Goal: Information Seeking & Learning: Learn about a topic

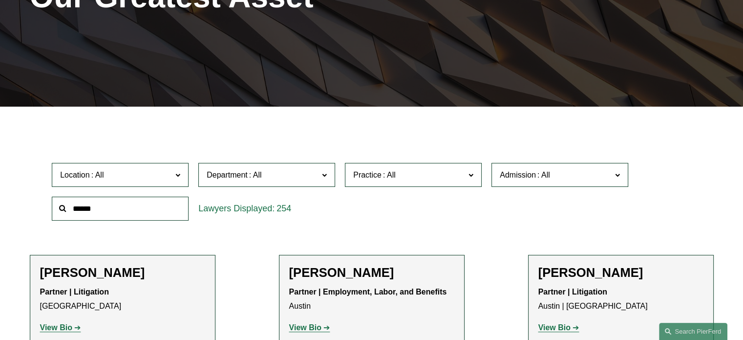
scroll to position [174, 0]
click at [326, 181] on label "Department" at bounding box center [266, 175] width 137 height 24
click at [0, 0] on link "Corporate" at bounding box center [0, 0] width 0 height 0
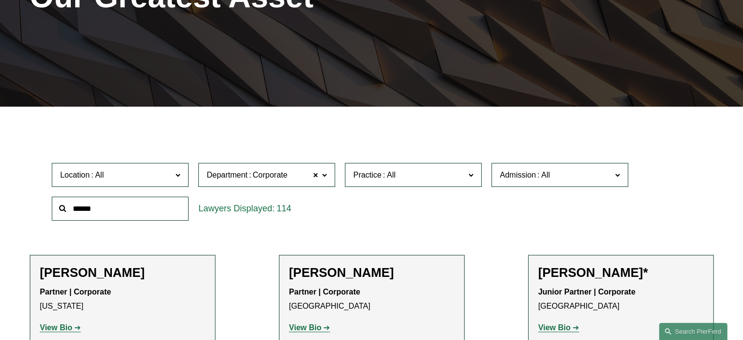
click at [516, 177] on span "Admission" at bounding box center [518, 175] width 36 height 8
click at [0, 0] on link "Washington" at bounding box center [0, 0] width 0 height 0
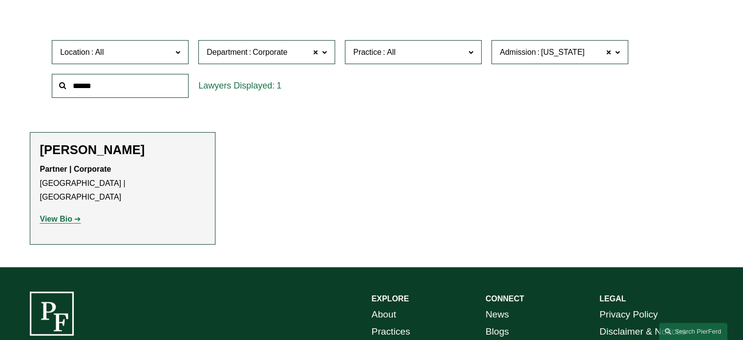
scroll to position [296, 0]
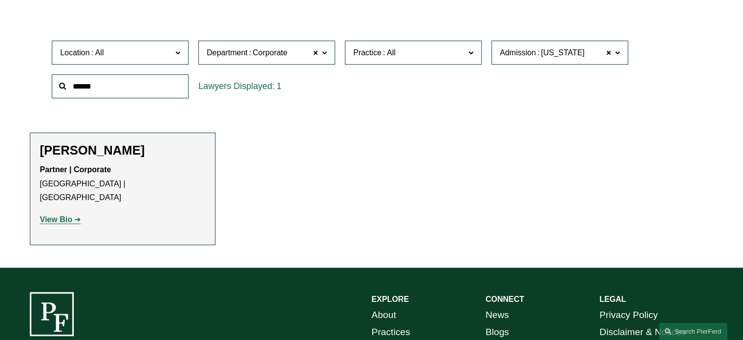
click at [78, 153] on h2 "Melissa M. Choe" at bounding box center [122, 150] width 165 height 15
click at [63, 215] on strong "View Bio" at bounding box center [56, 219] width 32 height 8
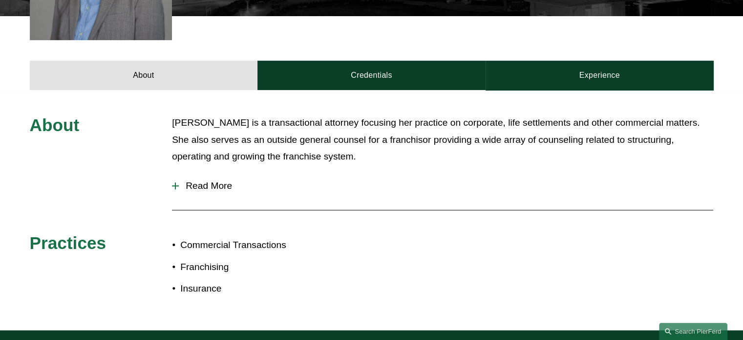
scroll to position [385, 0]
click at [201, 180] on span "Read More" at bounding box center [446, 185] width 535 height 11
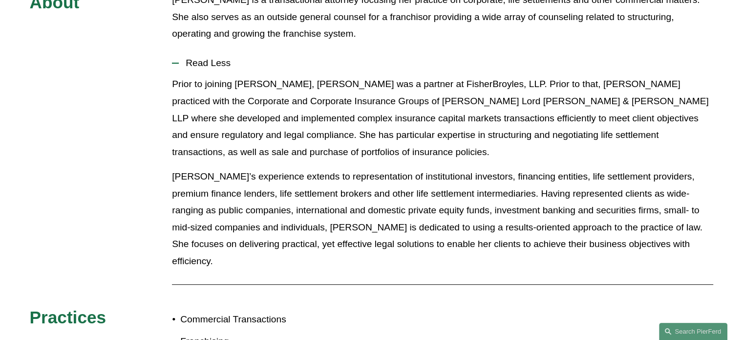
scroll to position [507, 0]
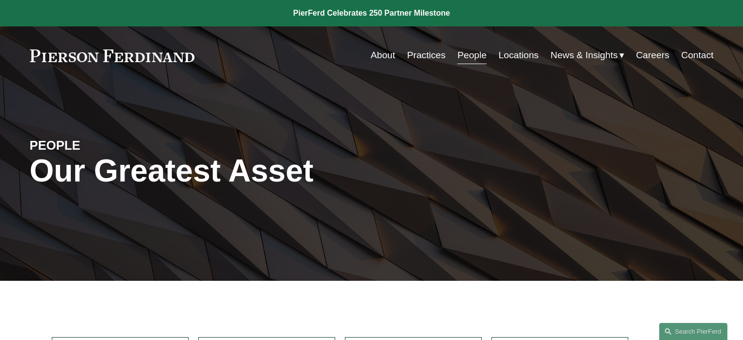
scroll to position [230, 0]
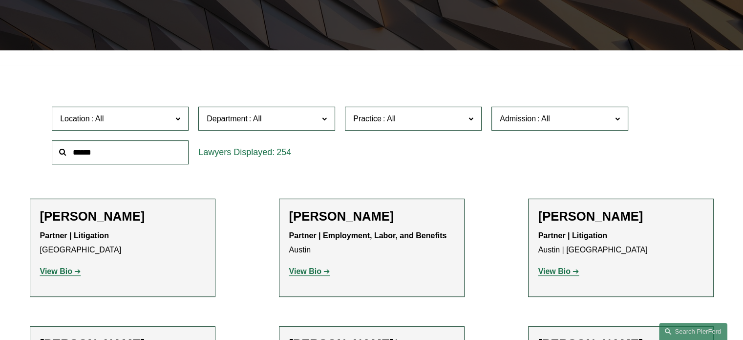
click at [390, 122] on span at bounding box center [390, 118] width 16 height 8
click at [0, 0] on link "Private Equity and Venture Capital" at bounding box center [0, 0] width 0 height 0
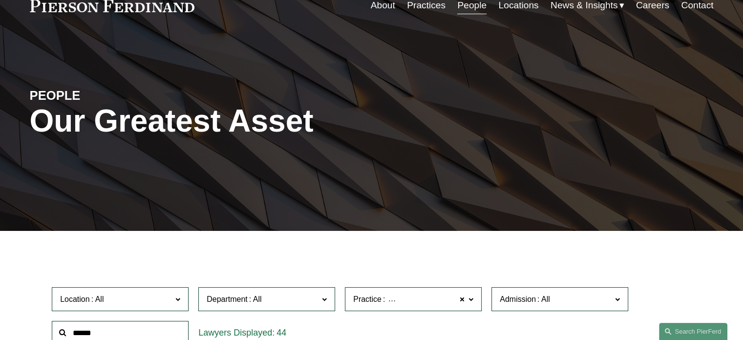
scroll to position [165, 0]
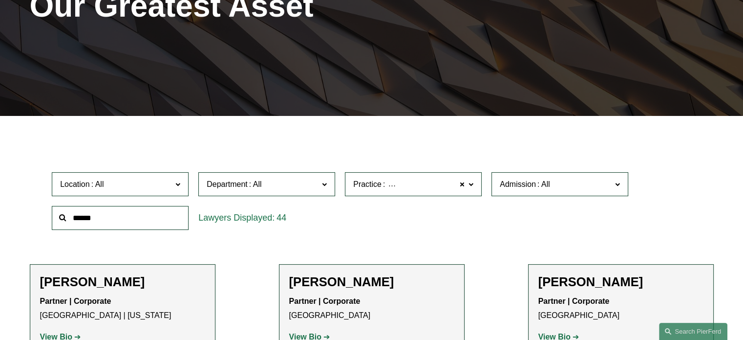
click at [575, 188] on span "Admission" at bounding box center [556, 183] width 112 height 13
click at [0, 0] on link "[US_STATE]" at bounding box center [0, 0] width 0 height 0
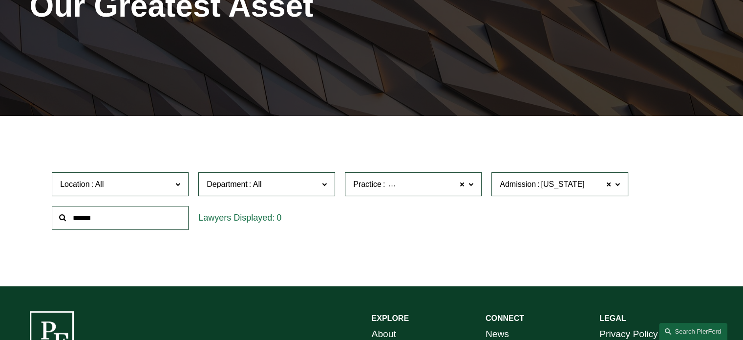
click at [465, 183] on label "Practice Private Equity and Venture Capital" at bounding box center [413, 184] width 137 height 24
click at [465, 183] on span at bounding box center [462, 184] width 6 height 13
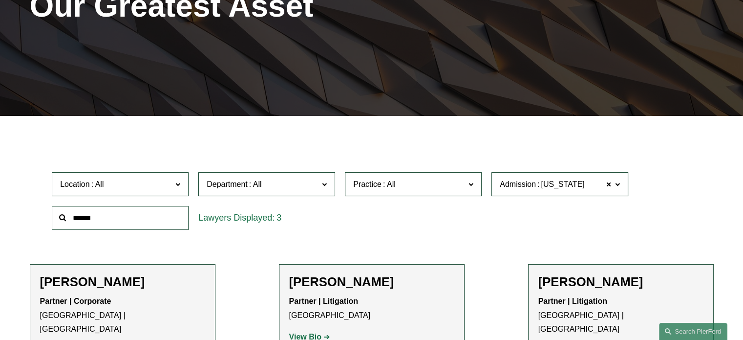
click at [238, 234] on div "3" at bounding box center [266, 218] width 147 height 34
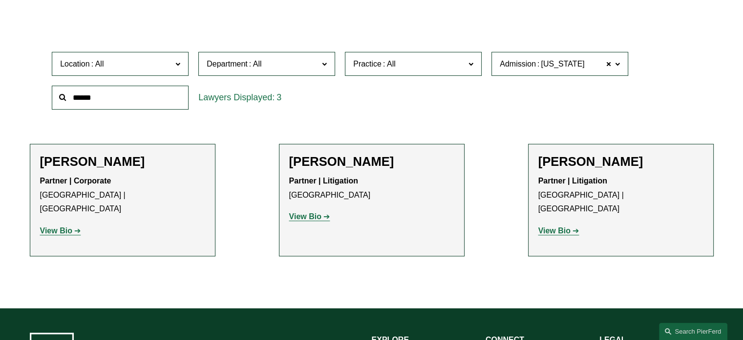
click at [255, 292] on div "Filter Location All Atlanta Austin Boston Charlotte Chicago Cincinnati Clevelan…" at bounding box center [371, 159] width 743 height 298
click at [63, 226] on strong "View Bio" at bounding box center [56, 230] width 32 height 8
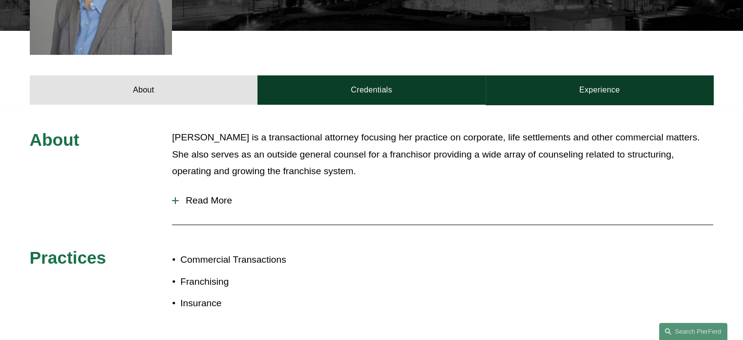
scroll to position [371, 0]
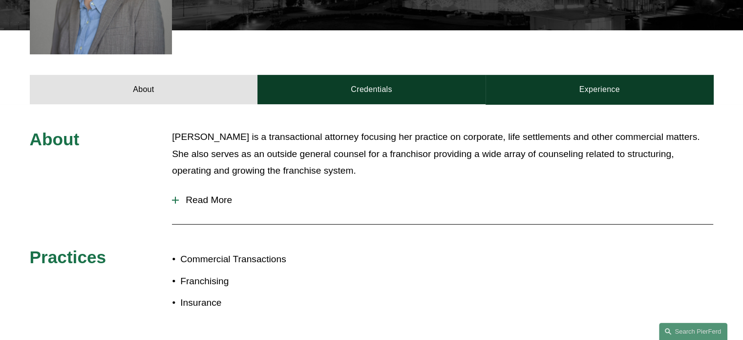
click at [205, 194] on span "Read More" at bounding box center [446, 199] width 535 height 11
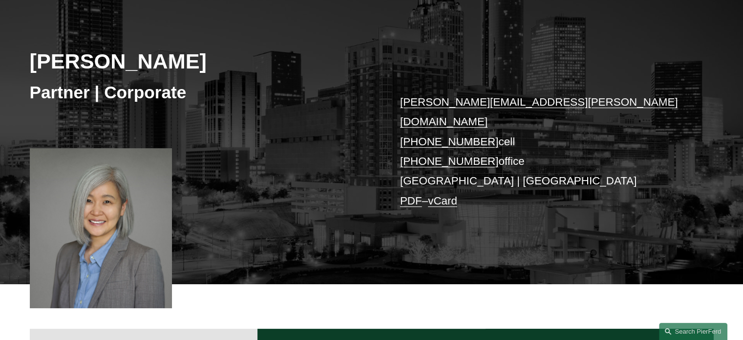
scroll to position [0, 0]
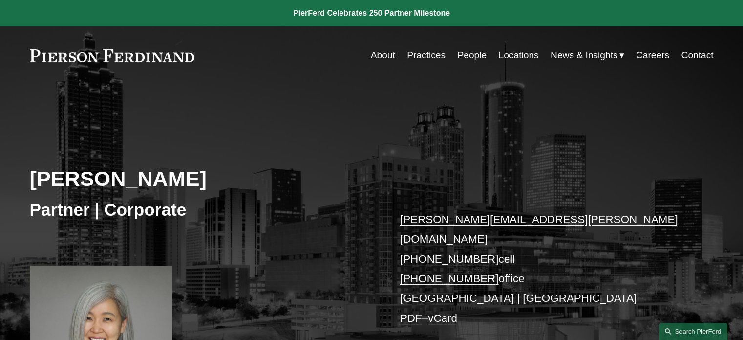
click at [466, 54] on link "People" at bounding box center [471, 55] width 29 height 19
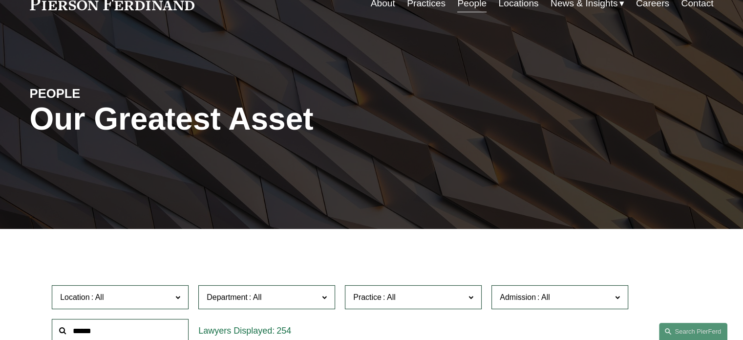
scroll to position [127, 0]
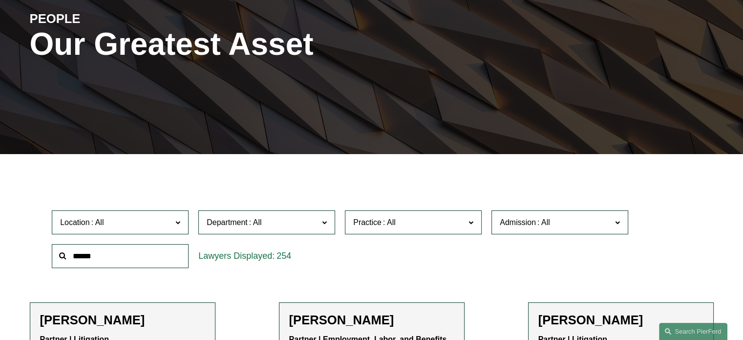
click at [149, 258] on input "text" at bounding box center [120, 256] width 137 height 24
type input "*"
type input "****"
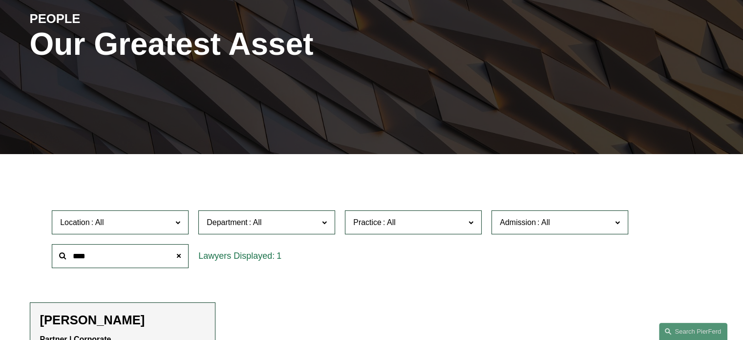
scroll to position [283, 0]
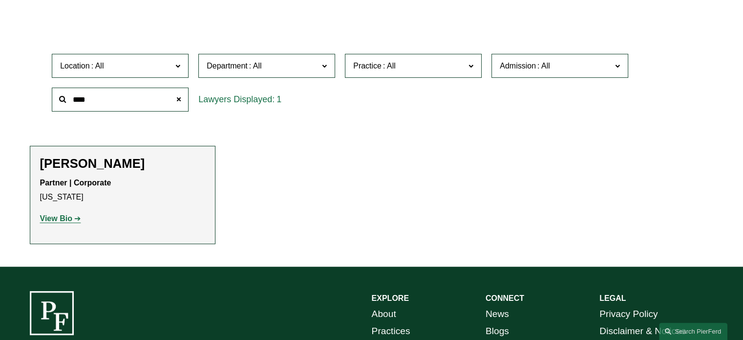
click at [132, 199] on p "Partner | Corporate New York" at bounding box center [122, 190] width 165 height 28
click at [64, 222] on strong "View Bio" at bounding box center [56, 218] width 32 height 8
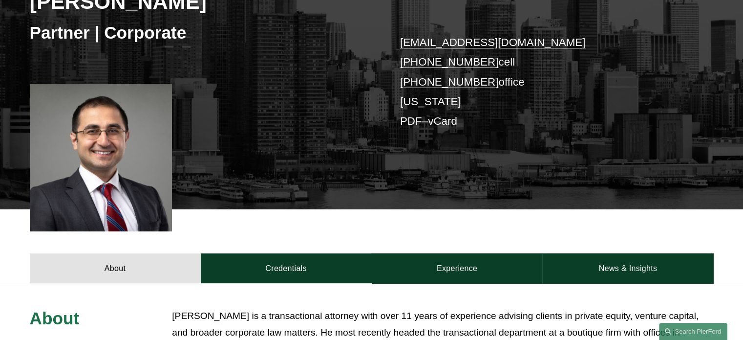
scroll to position [177, 0]
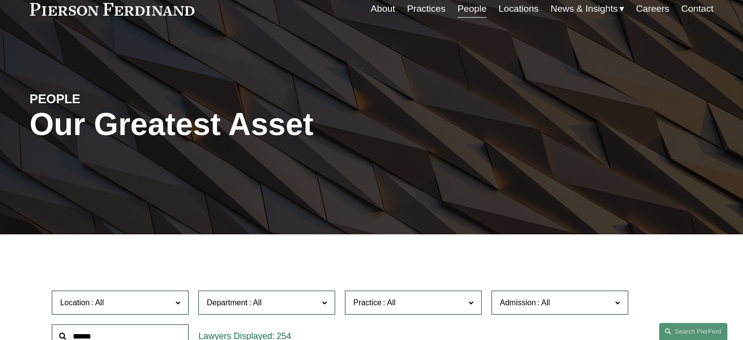
scroll to position [109, 0]
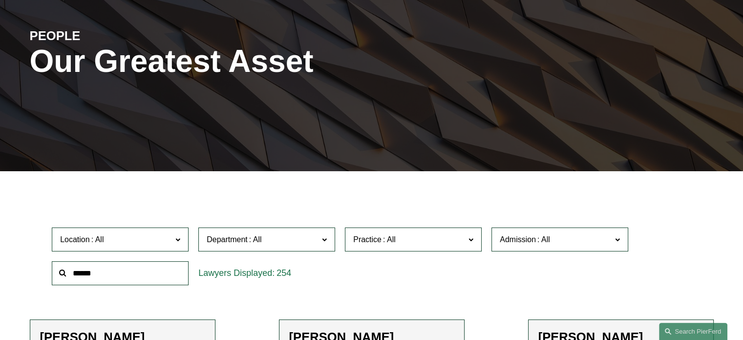
click at [152, 277] on input "text" at bounding box center [120, 273] width 137 height 24
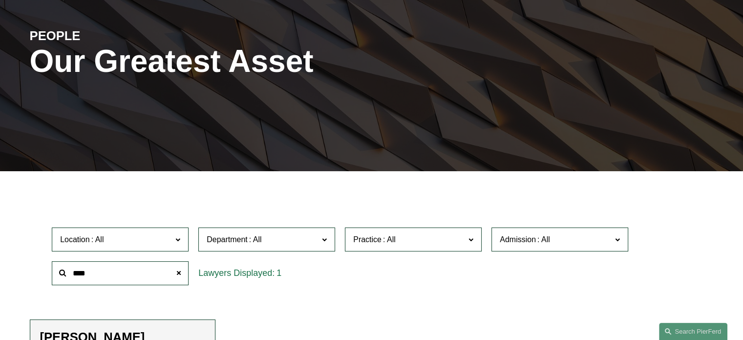
scroll to position [185, 0]
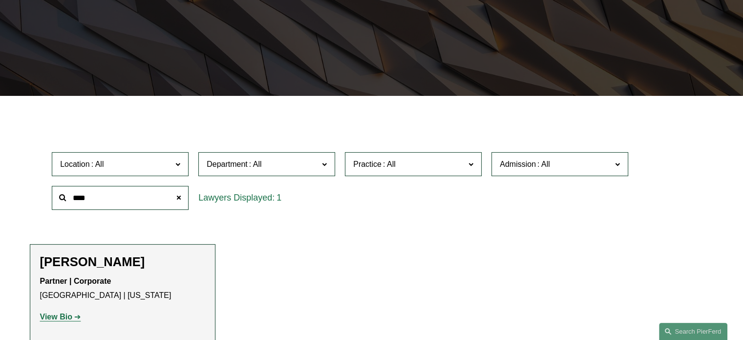
type input "****"
click at [61, 314] on strong "View Bio" at bounding box center [56, 316] width 32 height 8
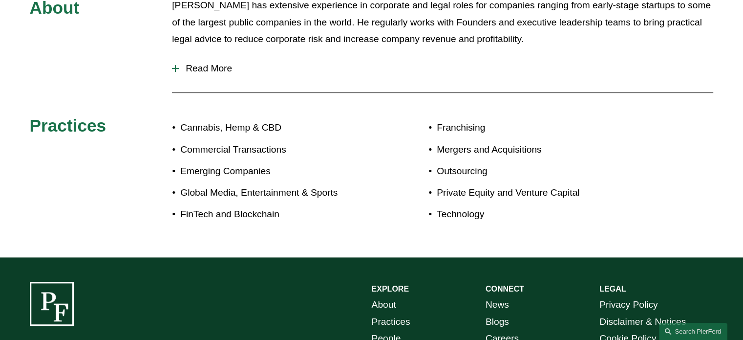
scroll to position [396, 0]
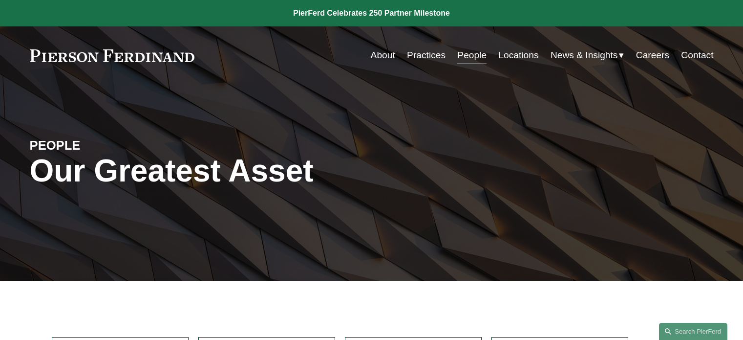
scroll to position [185, 0]
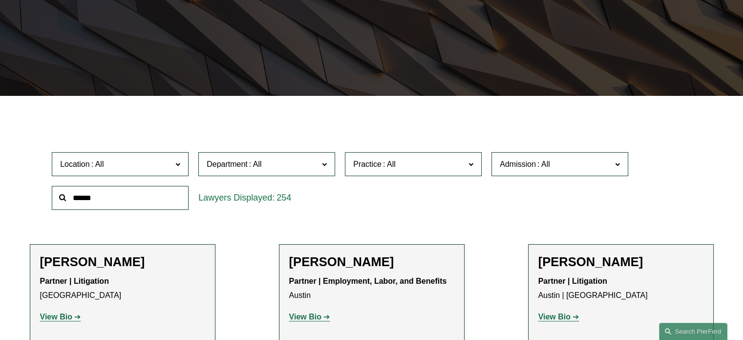
click at [149, 206] on input "text" at bounding box center [120, 198] width 137 height 24
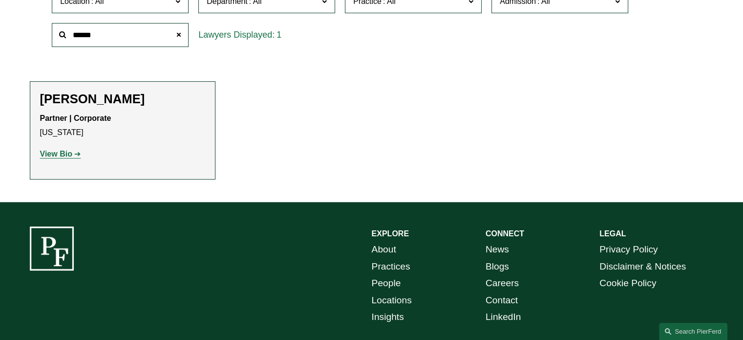
scroll to position [347, 0]
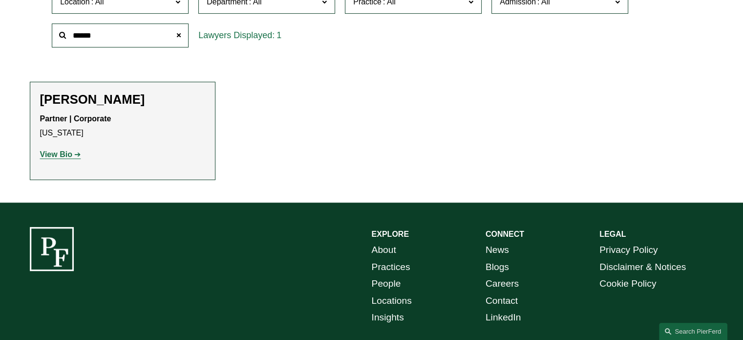
type input "******"
click at [63, 158] on strong "View Bio" at bounding box center [56, 154] width 32 height 8
